Goal: Task Accomplishment & Management: Use online tool/utility

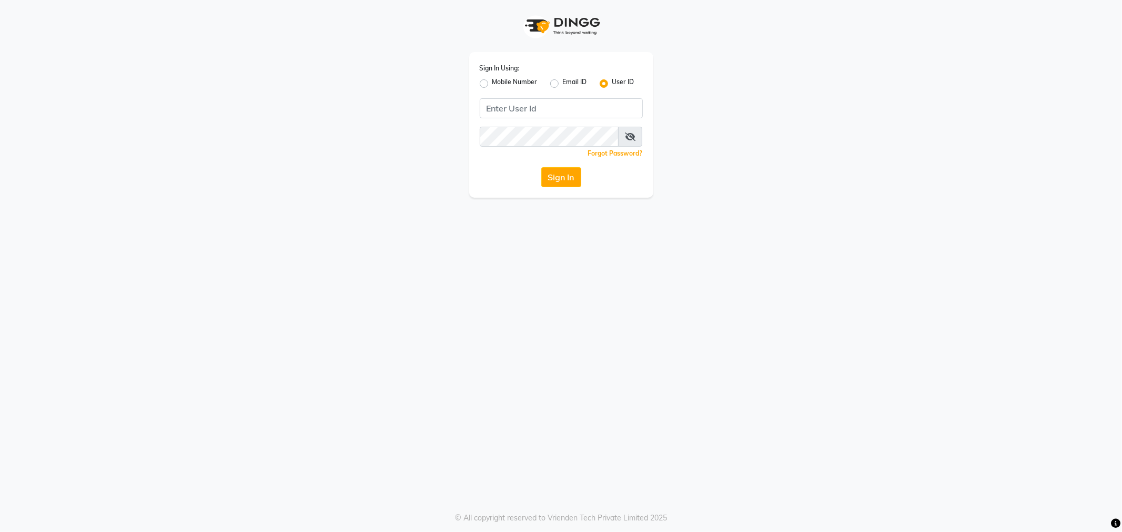
click at [518, 80] on label "Mobile Number" at bounding box center [514, 83] width 45 height 13
click at [499, 80] on input "Mobile Number" at bounding box center [495, 80] width 7 height 7
radio input "true"
radio input "false"
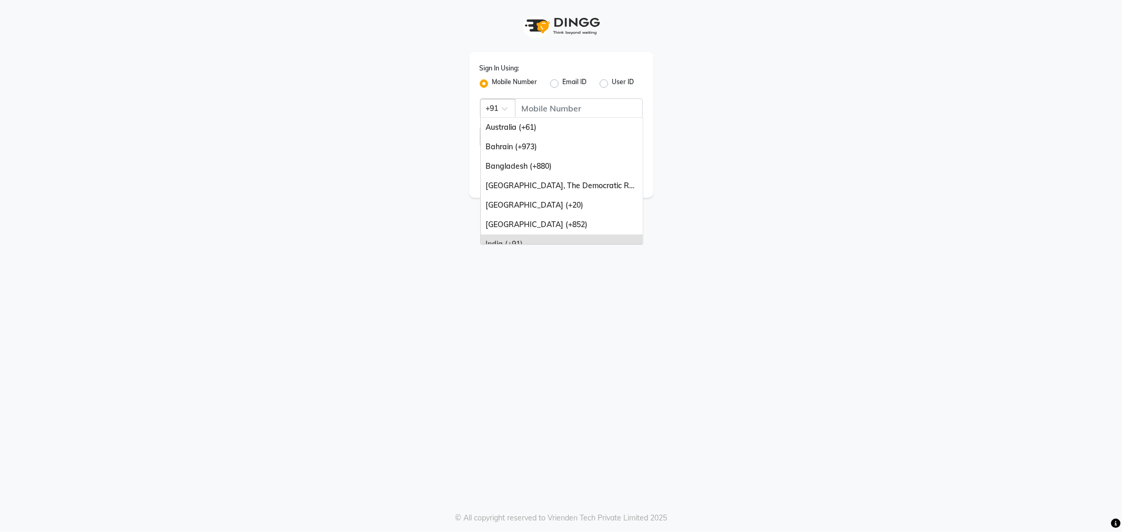
click at [501, 113] on div at bounding box center [498, 107] width 34 height 11
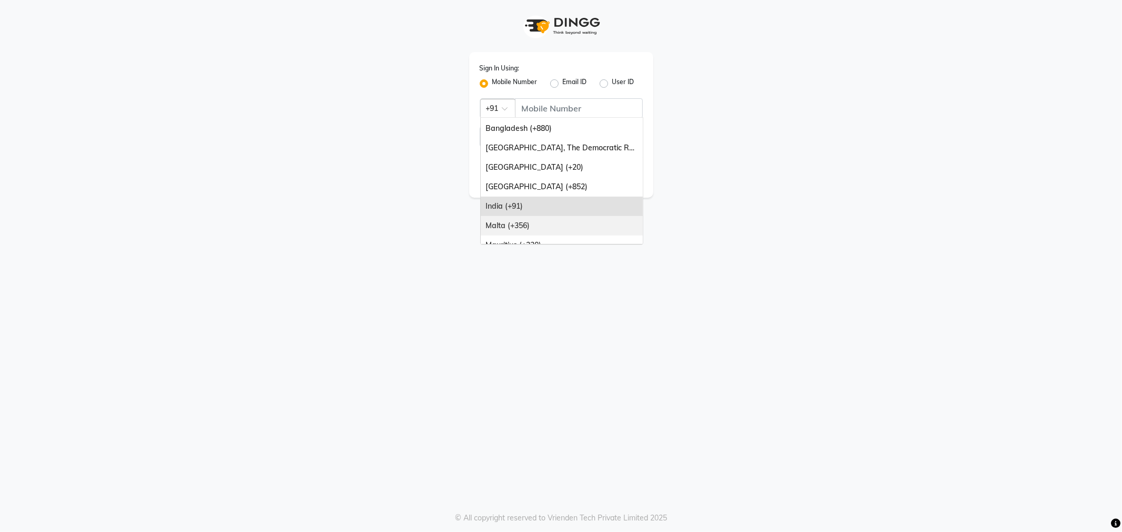
scroll to position [117, 0]
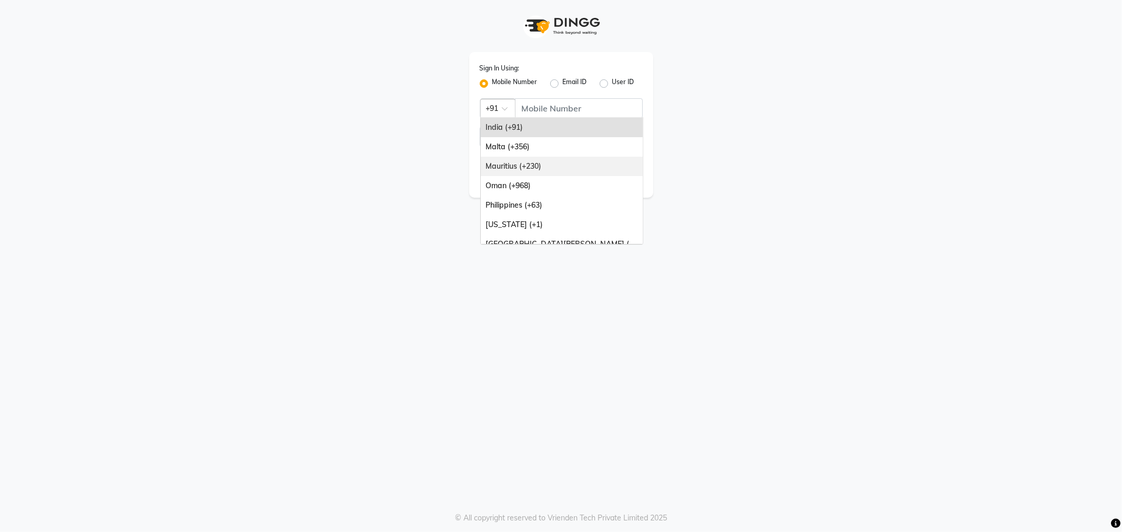
click at [539, 163] on div "Mauritius (+230)" at bounding box center [562, 166] width 162 height 19
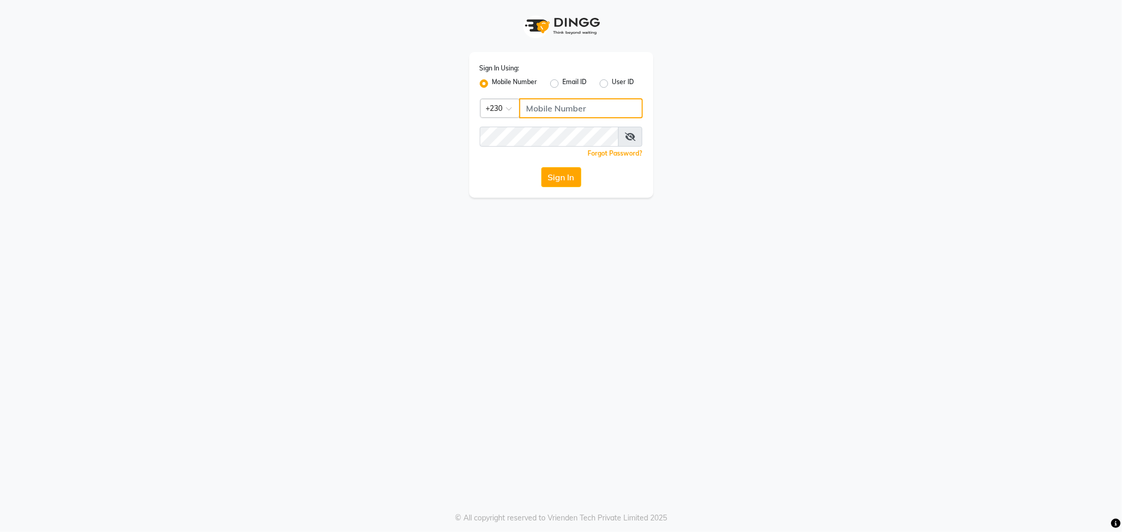
click at [553, 101] on input "Username" at bounding box center [581, 108] width 124 height 20
type input "59282313"
click at [628, 135] on icon at bounding box center [630, 137] width 11 height 8
click at [555, 169] on button "Sign In" at bounding box center [561, 177] width 40 height 20
